Goal: Task Accomplishment & Management: Manage account settings

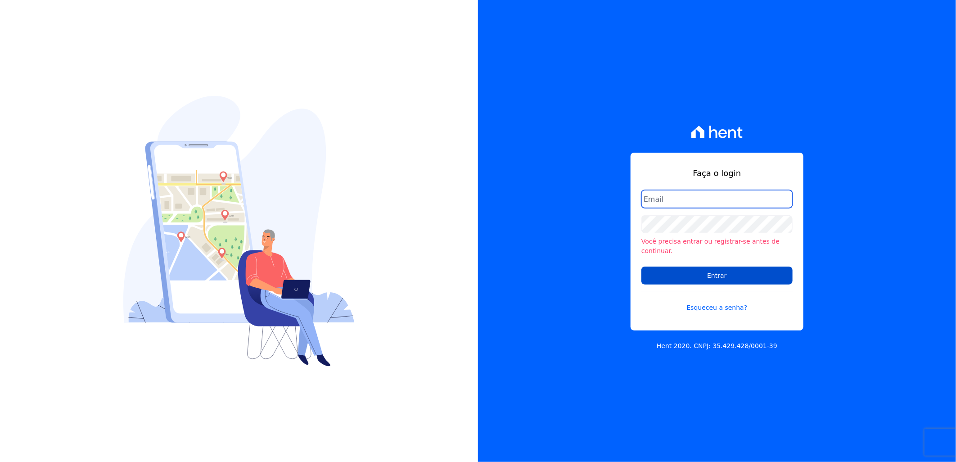
type input "artur@fontouraengenharia.com.br"
click at [710, 269] on input "Entrar" at bounding box center [717, 276] width 151 height 18
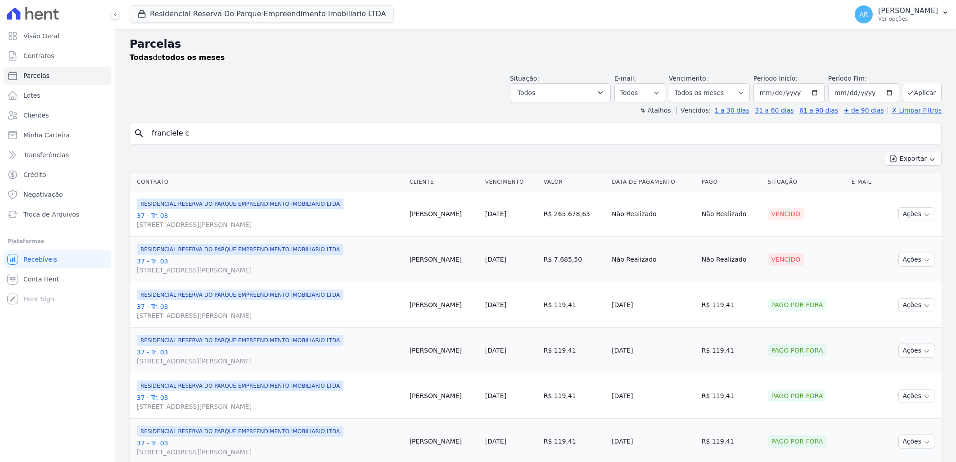
select select
drag, startPoint x: 912, startPoint y: 221, endPoint x: 912, endPoint y: 215, distance: 6.8
click at [912, 215] on td "Ações Ver boleto Não é possível visualizar o boleto de um pagamento vencido Ant…" at bounding box center [911, 213] width 59 height 45
click at [912, 212] on button "Ações" at bounding box center [917, 214] width 36 height 14
click at [897, 278] on link "Liquidação Manual" at bounding box center [913, 284] width 86 height 17
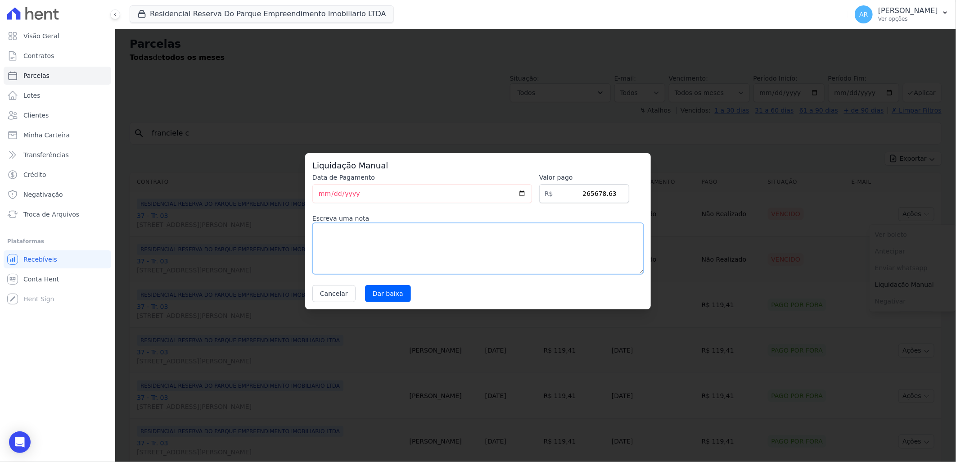
click at [390, 243] on textarea at bounding box center [477, 248] width 331 height 51
type textarea "c"
click at [366, 227] on textarea "Financiamento CAIxa - não entra na operação" at bounding box center [477, 248] width 331 height 51
drag, startPoint x: 472, startPoint y: 232, endPoint x: 200, endPoint y: 239, distance: 272.0
click at [200, 239] on div "Liquidação Manual Data de Pagamento 2025-09-08 Valor pago R$ 265678.63 Escreva …" at bounding box center [478, 231] width 956 height 462
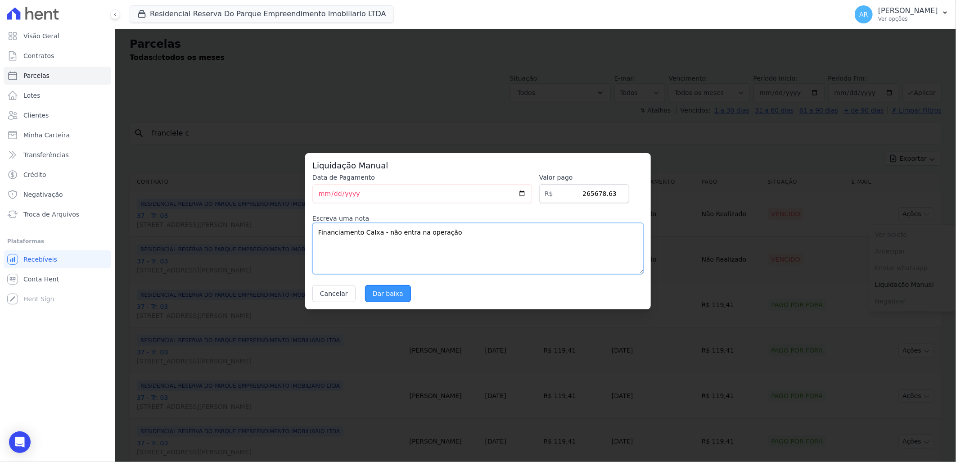
type textarea "Financiamento CaIxa - não entra na operação"
click at [383, 294] on input "Dar baixa" at bounding box center [388, 293] width 46 height 17
select select
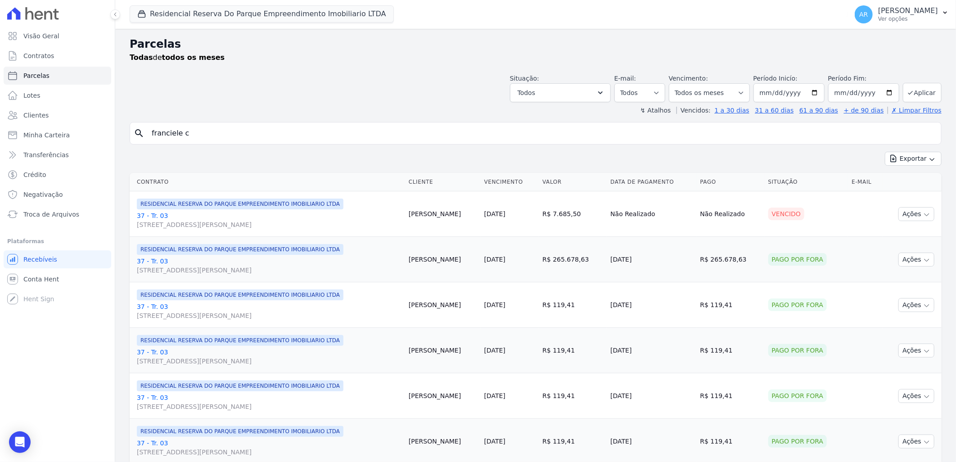
click at [587, 180] on th "Valor" at bounding box center [573, 182] width 68 height 18
click at [591, 181] on th "Valor" at bounding box center [573, 182] width 68 height 18
click at [68, 215] on span "Troca de Arquivos" at bounding box center [51, 214] width 56 height 9
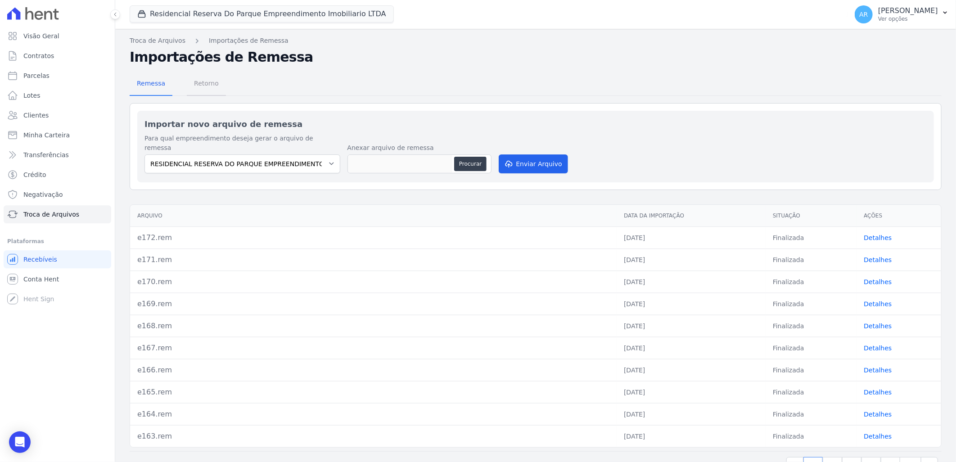
click at [199, 85] on span "Retorno" at bounding box center [207, 83] width 36 height 18
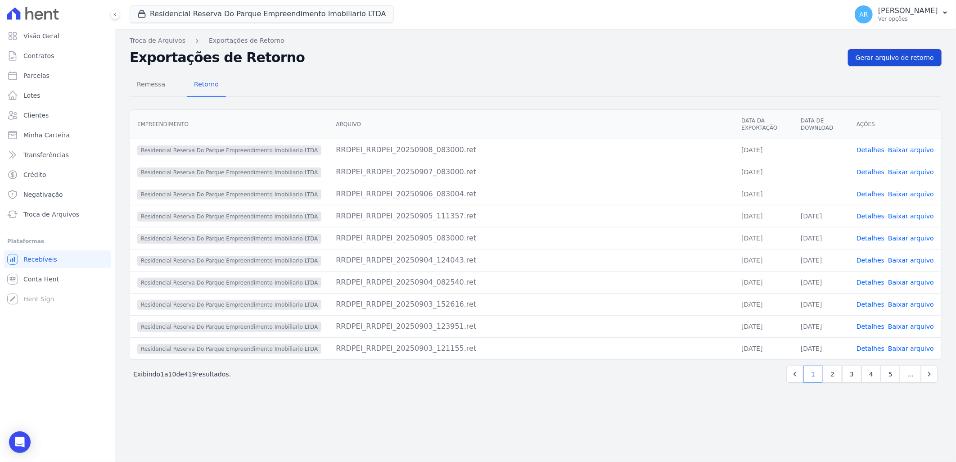
click at [881, 52] on link "Gerar arquivo de retorno" at bounding box center [895, 57] width 94 height 17
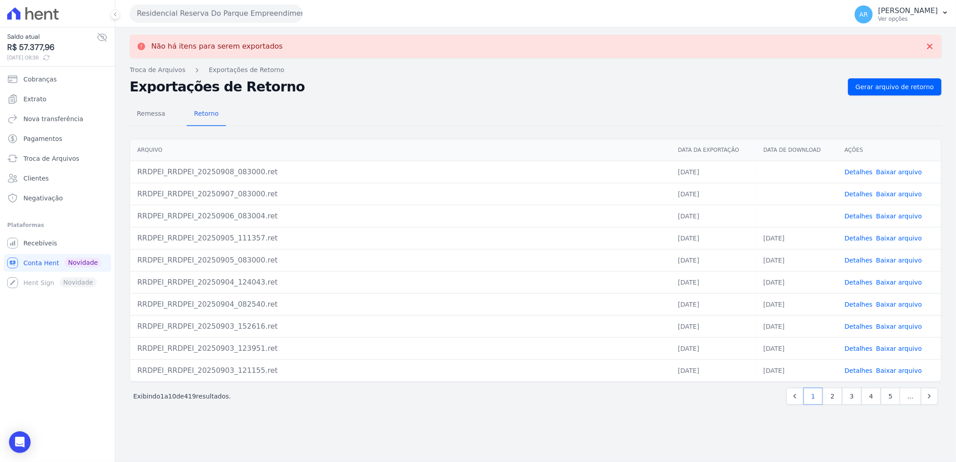
click at [897, 215] on link "Baixar arquivo" at bounding box center [900, 215] width 46 height 7
click at [899, 191] on link "Baixar arquivo" at bounding box center [900, 193] width 46 height 7
click at [903, 168] on link "Baixar arquivo" at bounding box center [900, 171] width 46 height 7
